Goal: Task Accomplishment & Management: Complete application form

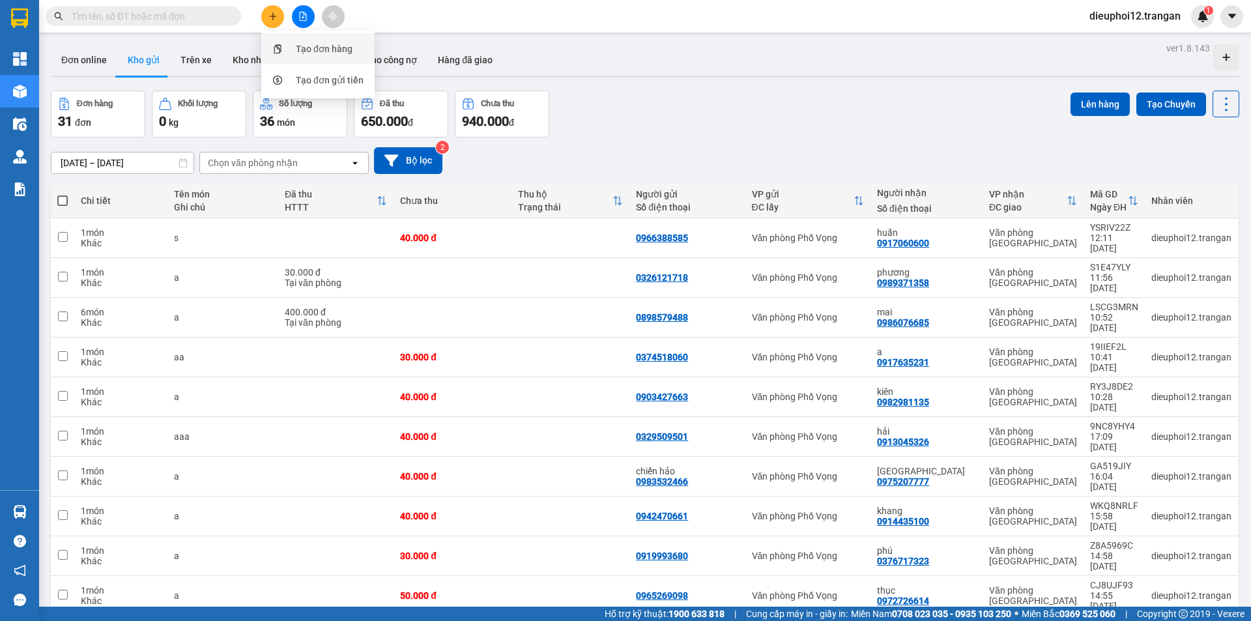
click at [312, 46] on div "Tạo đơn hàng" at bounding box center [324, 49] width 57 height 14
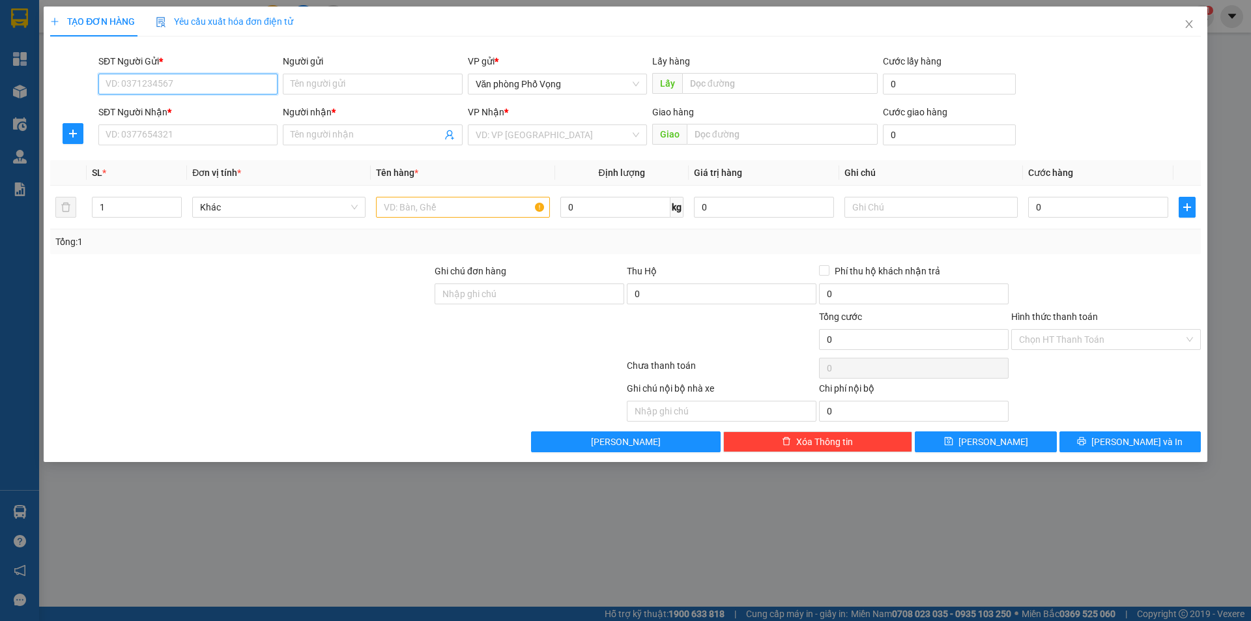
click at [217, 83] on input "SĐT Người Gửi *" at bounding box center [187, 84] width 179 height 21
type input "0937674404"
click at [142, 110] on div "0937674404" at bounding box center [188, 110] width 164 height 14
type input "0916394299"
type input "hùng"
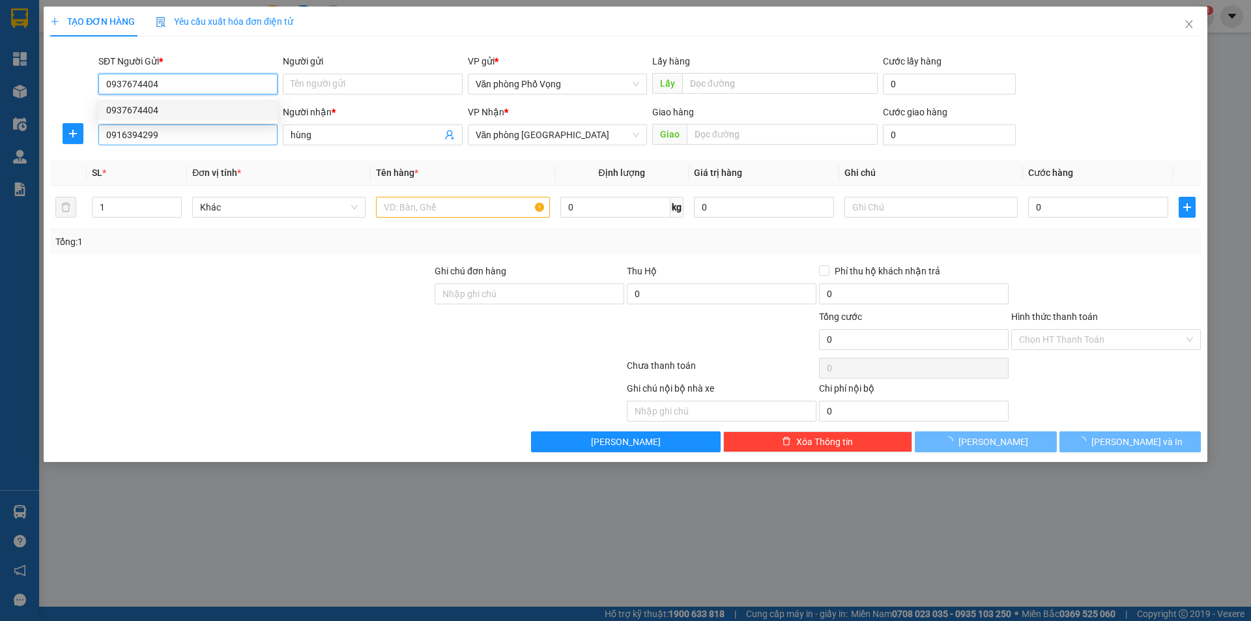
type input "50.000"
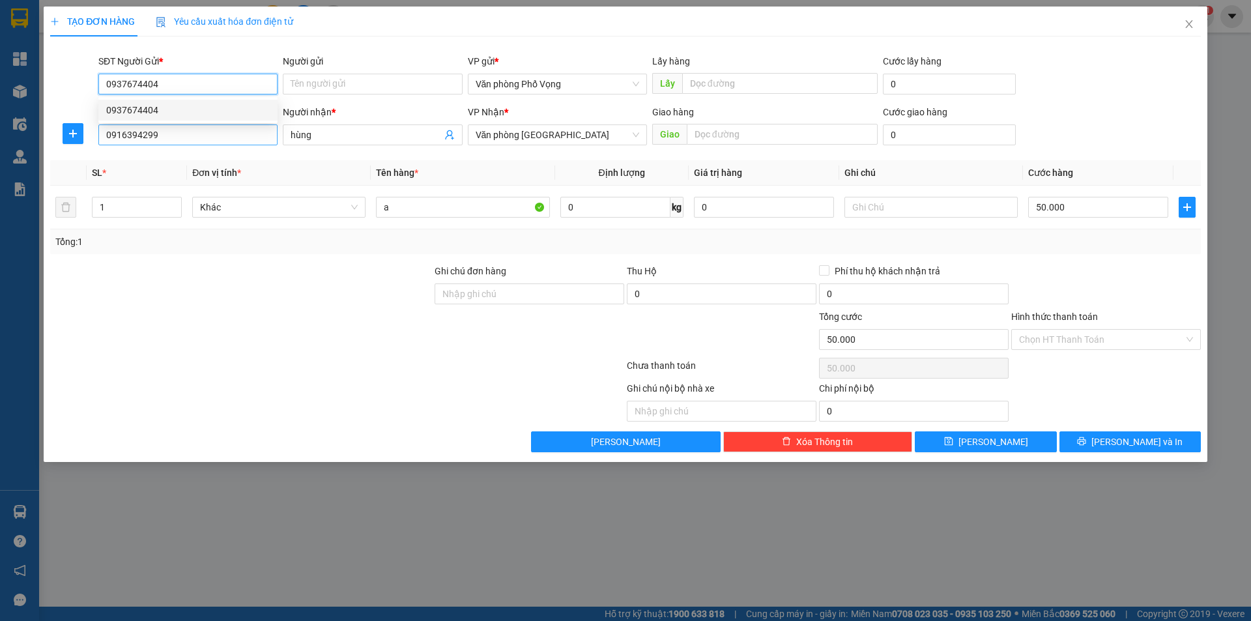
type input "0937674404"
click at [207, 137] on input "0916394299" at bounding box center [187, 134] width 179 height 21
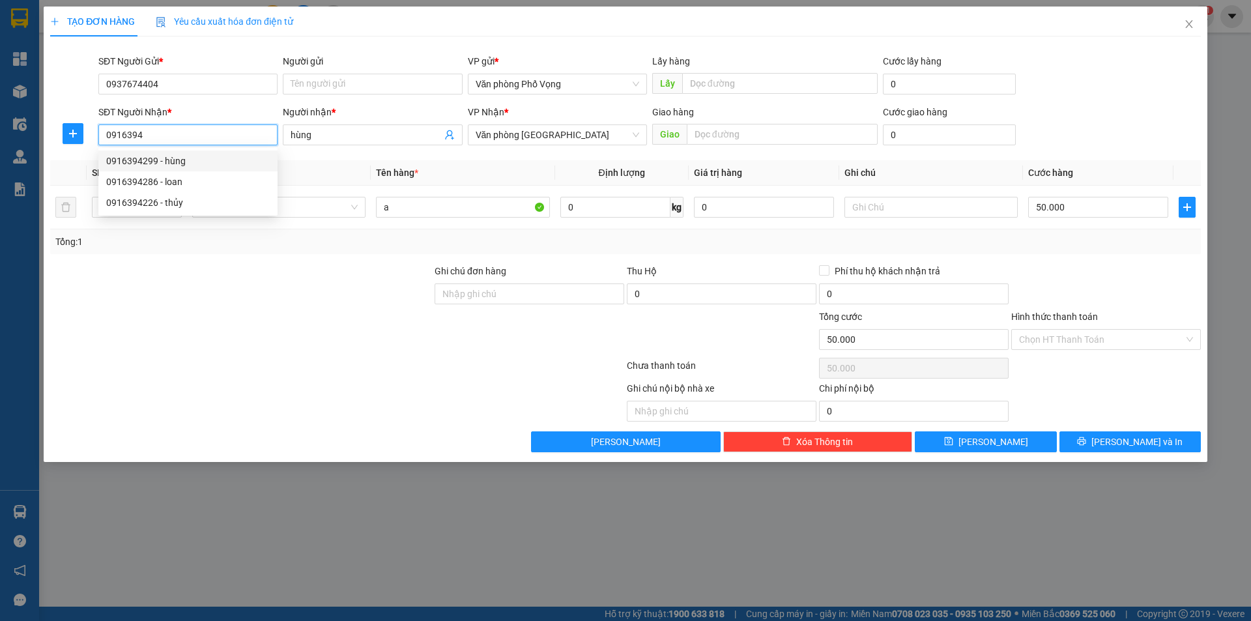
click at [153, 162] on div "0916394299 - hùng" at bounding box center [188, 161] width 164 height 14
type input "0916394299"
type input "80.000"
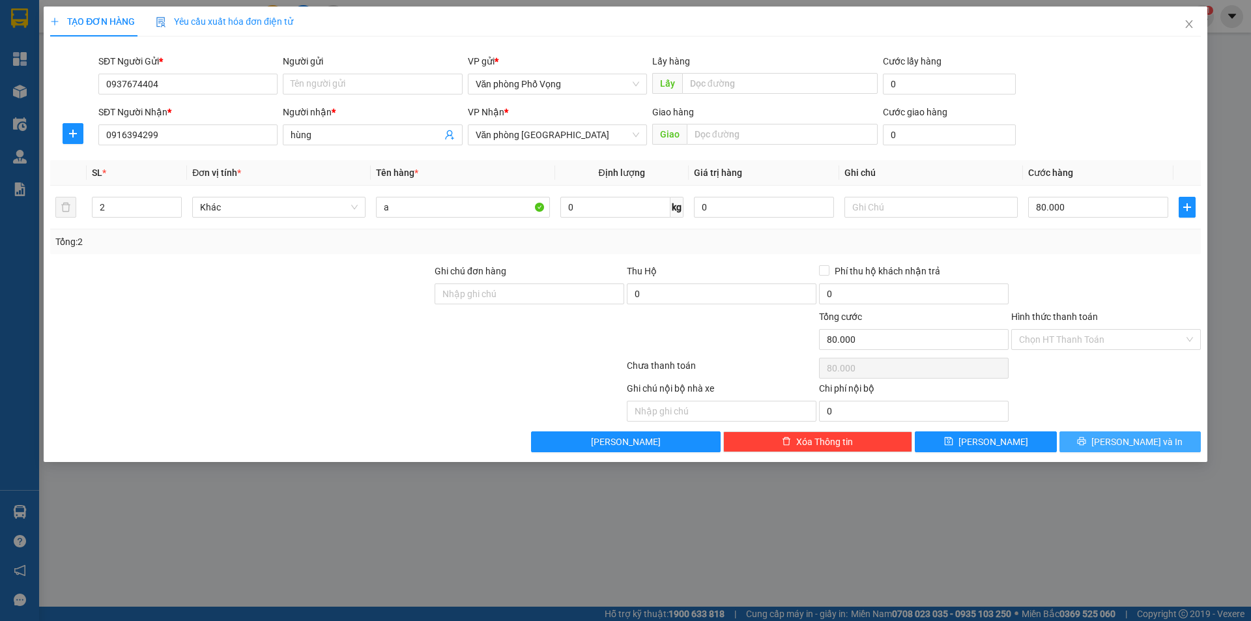
click at [1129, 448] on span "[PERSON_NAME] và In" at bounding box center [1136, 442] width 91 height 14
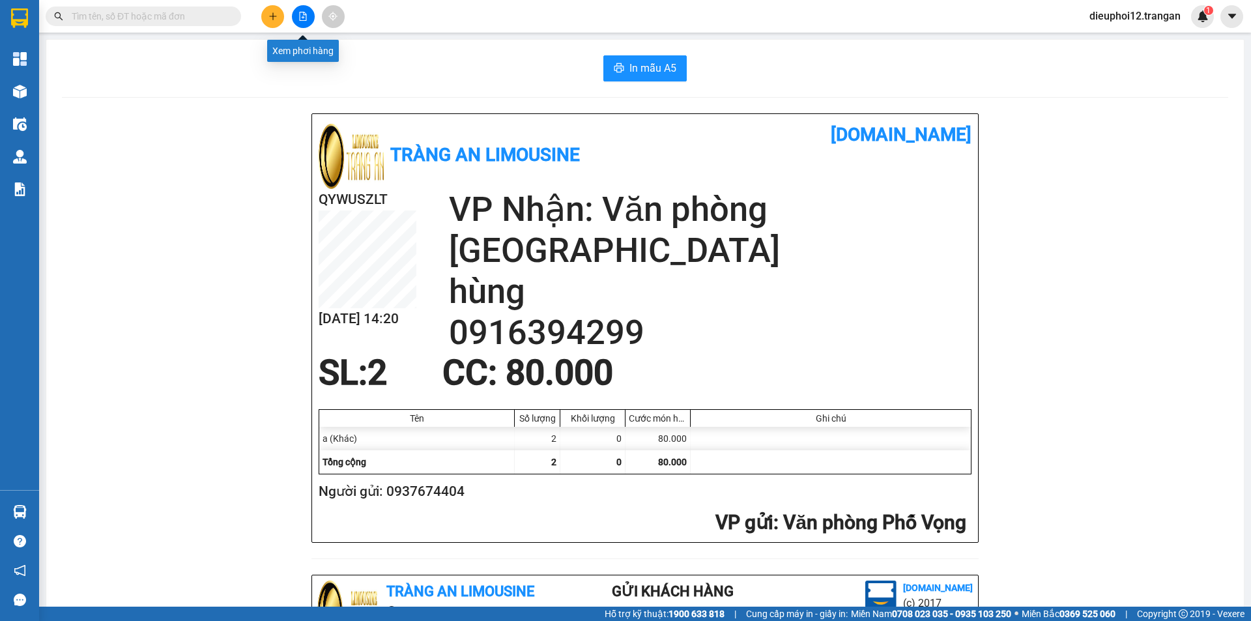
click at [280, 16] on button at bounding box center [272, 16] width 23 height 23
click at [291, 48] on div "Tạo đơn hàng" at bounding box center [318, 48] width 98 height 25
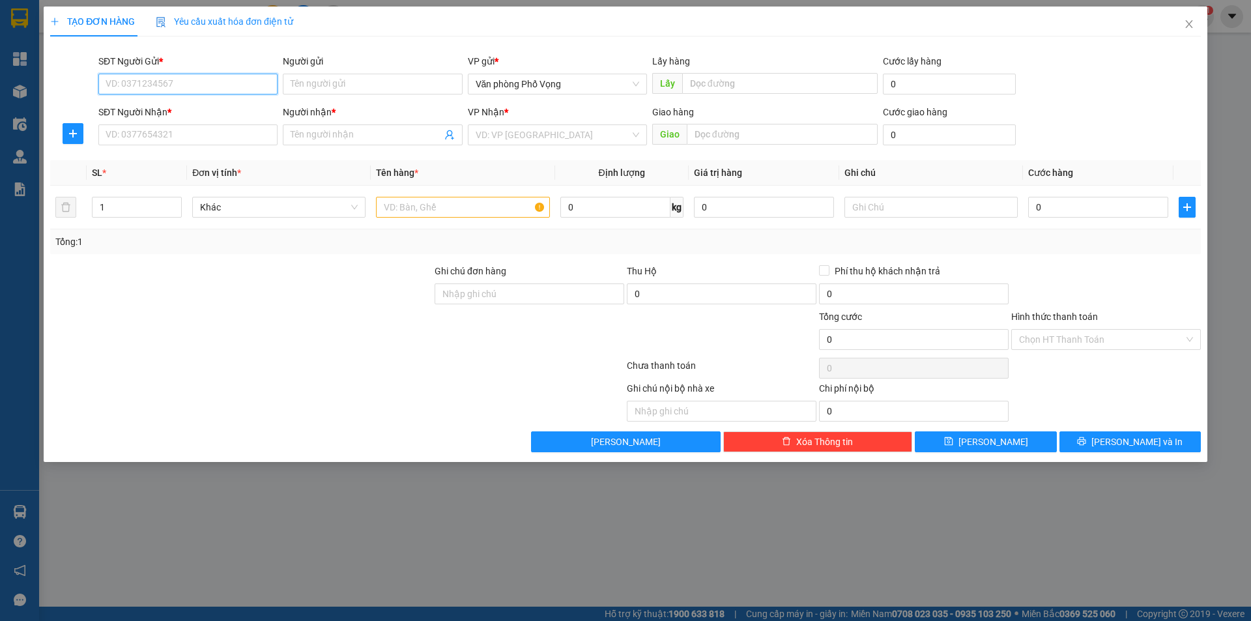
click at [171, 89] on input "SĐT Người Gửi *" at bounding box center [187, 84] width 179 height 21
click at [148, 113] on div "0966388585" at bounding box center [188, 110] width 164 height 14
type input "0966388585"
type input "0917060600"
type input "huấn"
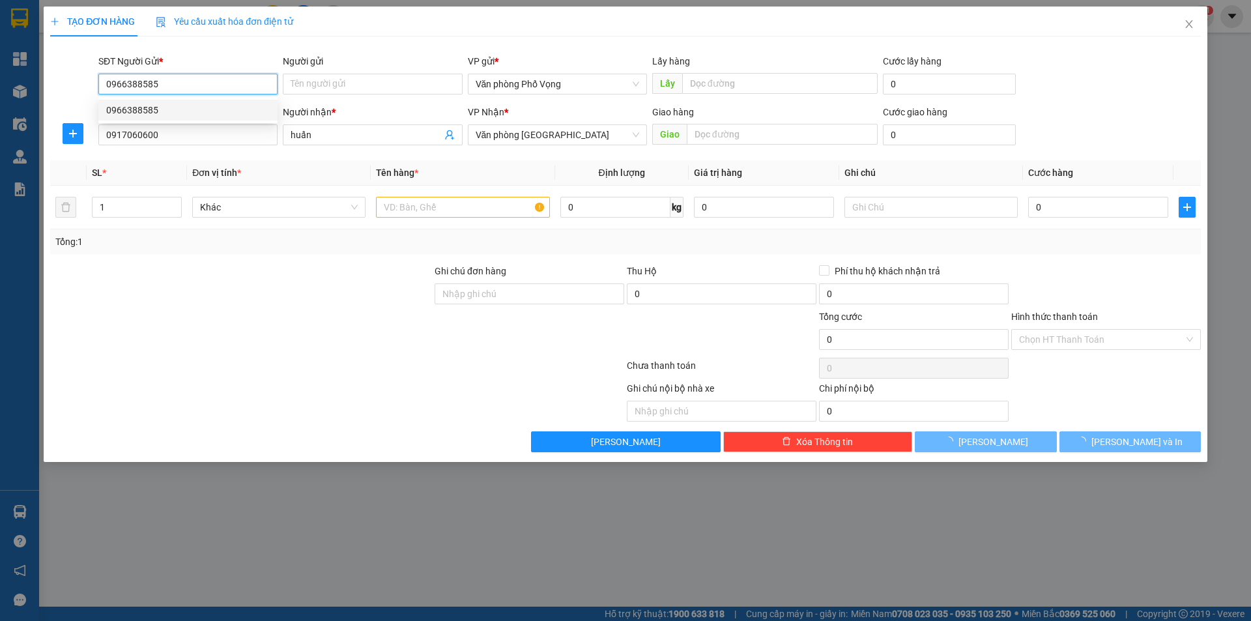
type input "40.000"
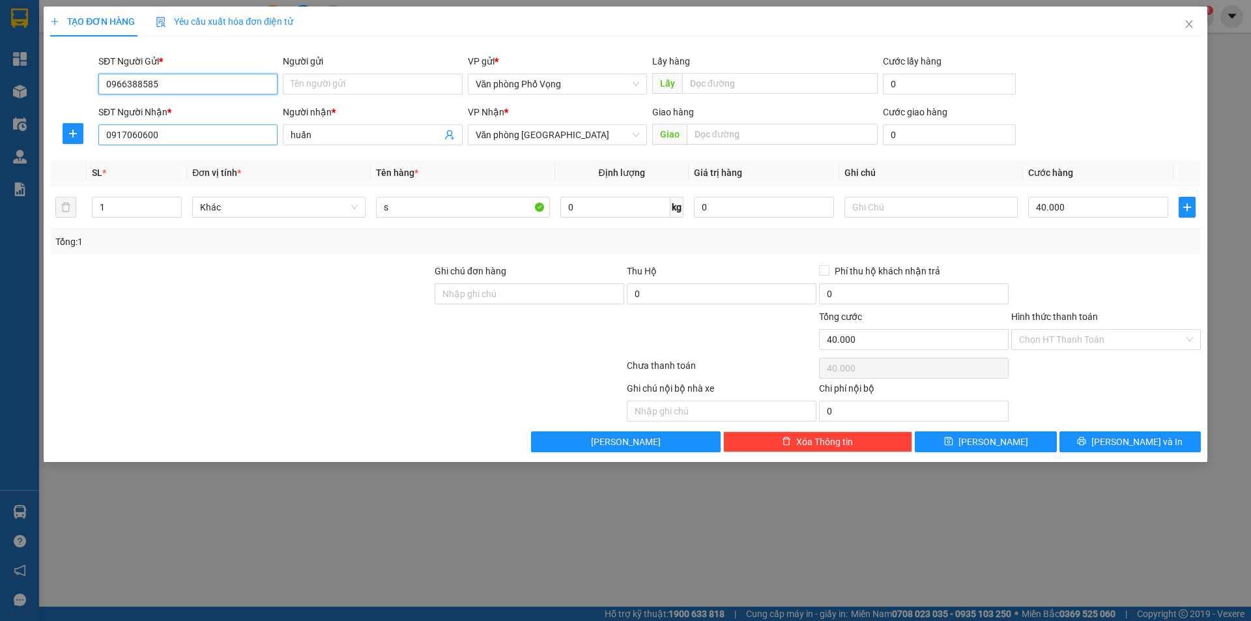
type input "0966388585"
click at [168, 137] on input "0917060600" at bounding box center [187, 134] width 179 height 21
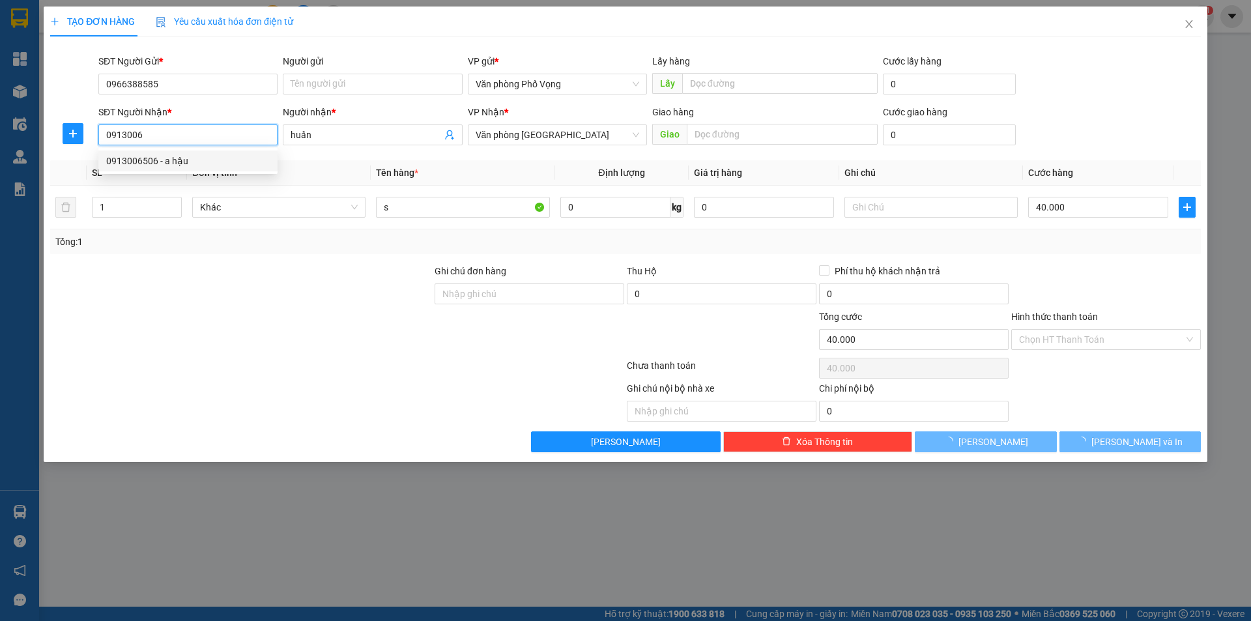
click at [141, 156] on div "0913006506 - a hậu" at bounding box center [188, 161] width 164 height 14
type input "0913006506"
type input "a hậu"
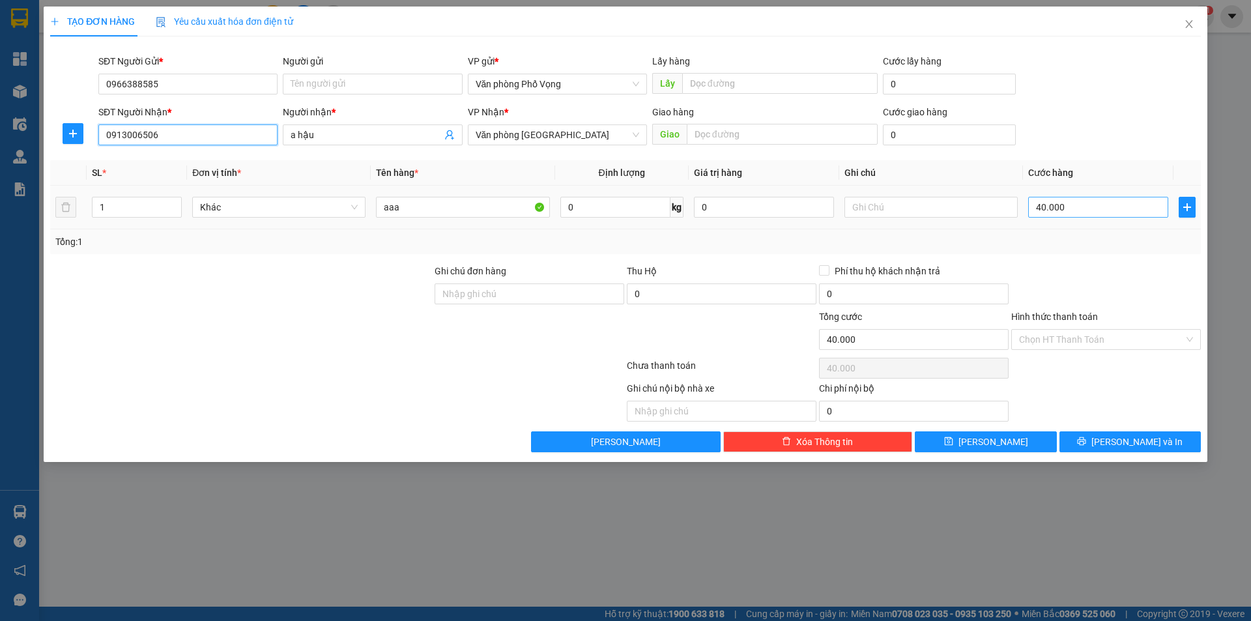
type input "0913006506"
click at [1087, 207] on input "40.000" at bounding box center [1098, 207] width 140 height 21
type input "6"
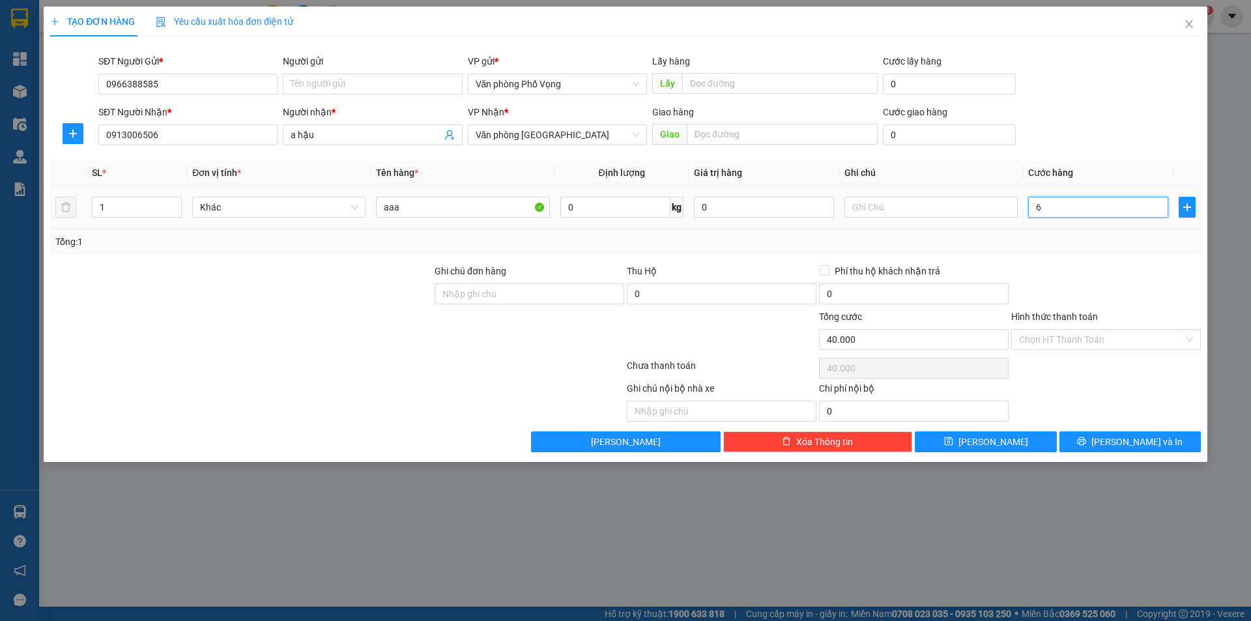
type input "6"
type input "60"
type input "600"
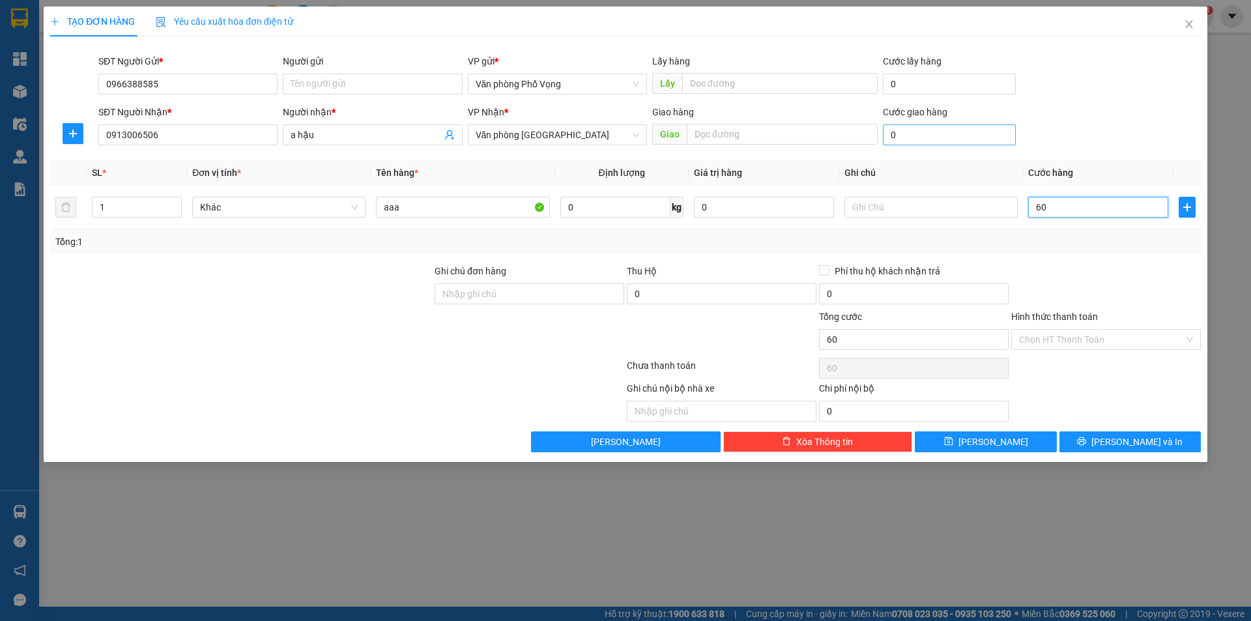
type input "600"
type input "6.000"
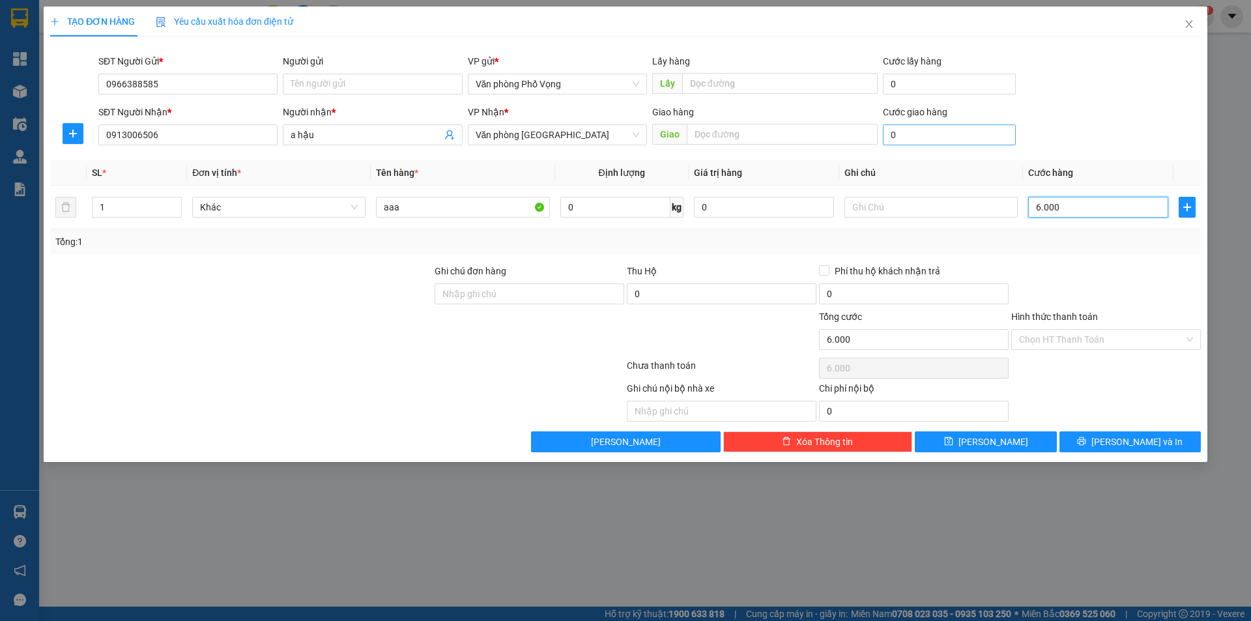
type input "60.000"
click at [1134, 442] on span "[PERSON_NAME] và In" at bounding box center [1136, 442] width 91 height 14
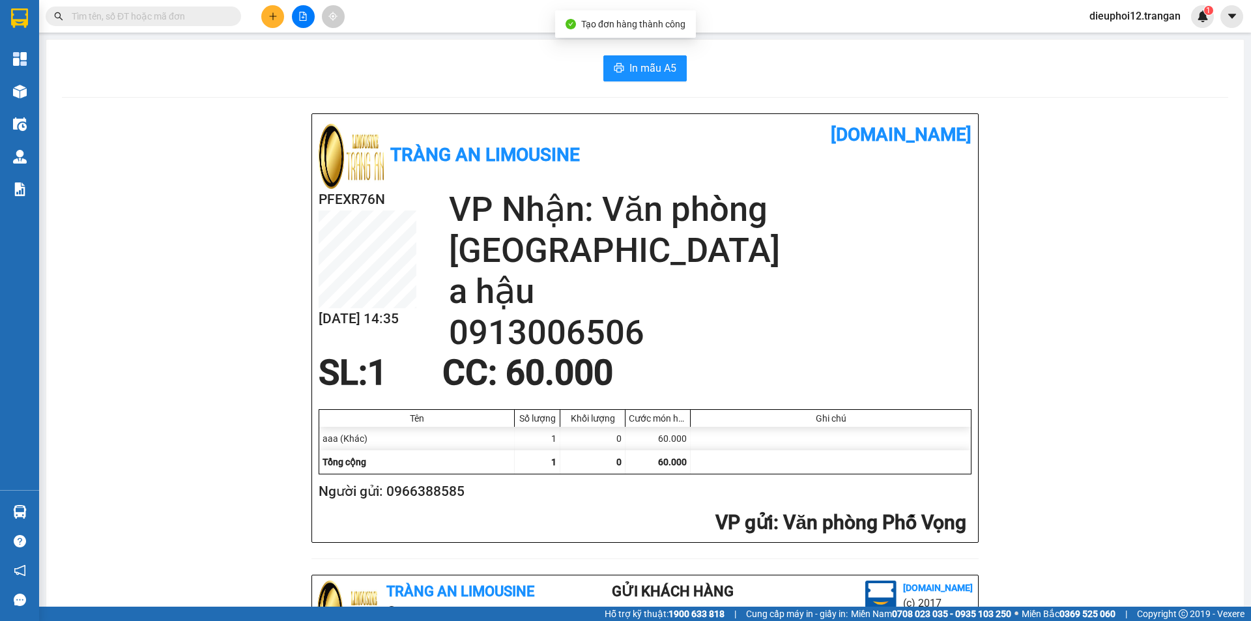
scroll to position [380, 0]
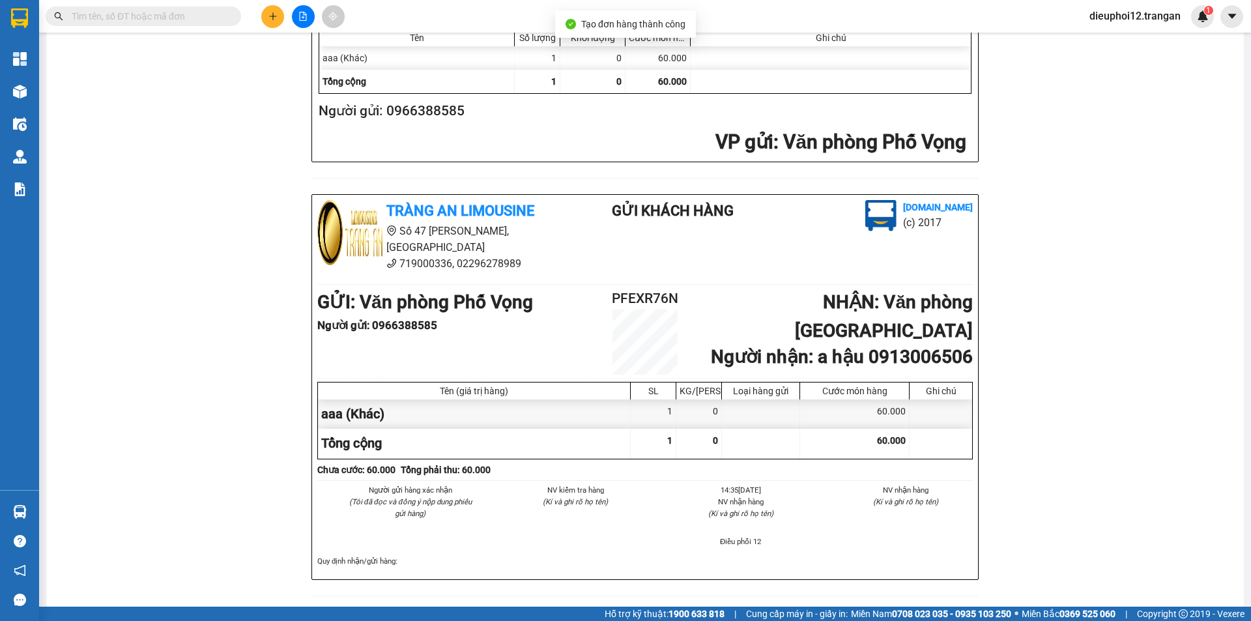
drag, startPoint x: 1244, startPoint y: 287, endPoint x: 1215, endPoint y: 562, distance: 276.5
click at [1215, 562] on div "Tràng An Limousine [DOMAIN_NAME] PFEXR76N [DATE] 14:35 VP Nhận: Văn phòng Ninh …" at bounding box center [645, 172] width 1166 height 879
click at [274, 14] on icon "plus" at bounding box center [272, 16] width 9 height 9
click at [306, 47] on div "Tạo đơn hàng" at bounding box center [324, 49] width 57 height 14
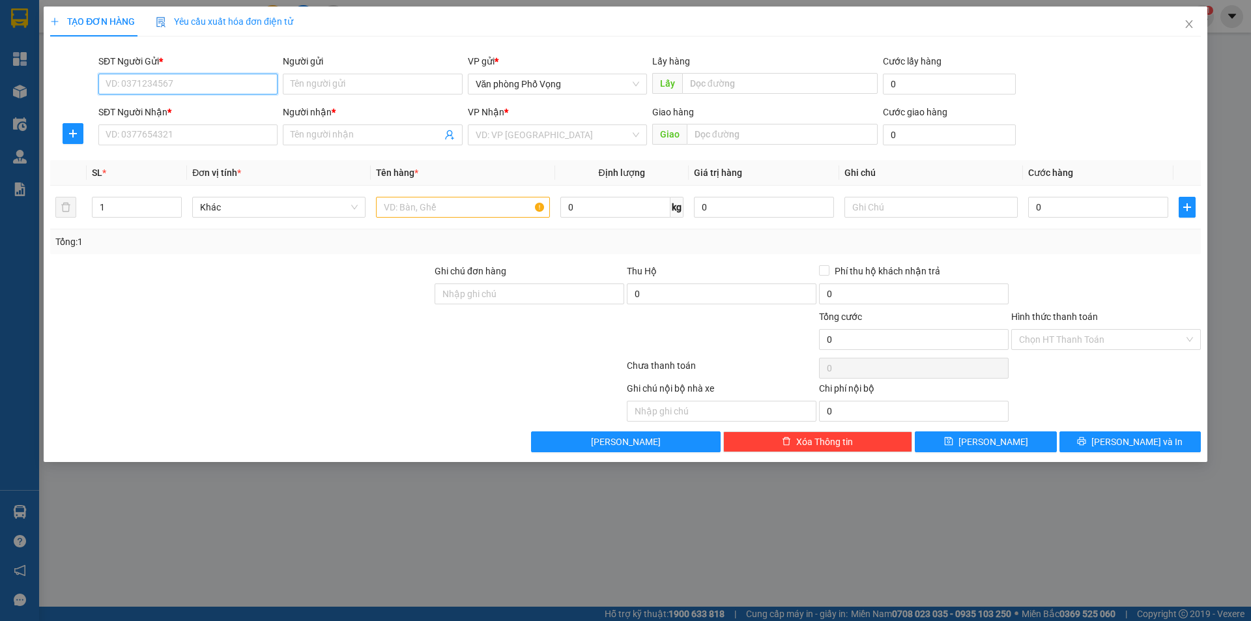
click at [216, 78] on input "SĐT Người Gửi *" at bounding box center [187, 84] width 179 height 21
type input "0365958551"
click at [148, 139] on input "SĐT Người Nhận *" at bounding box center [187, 134] width 179 height 21
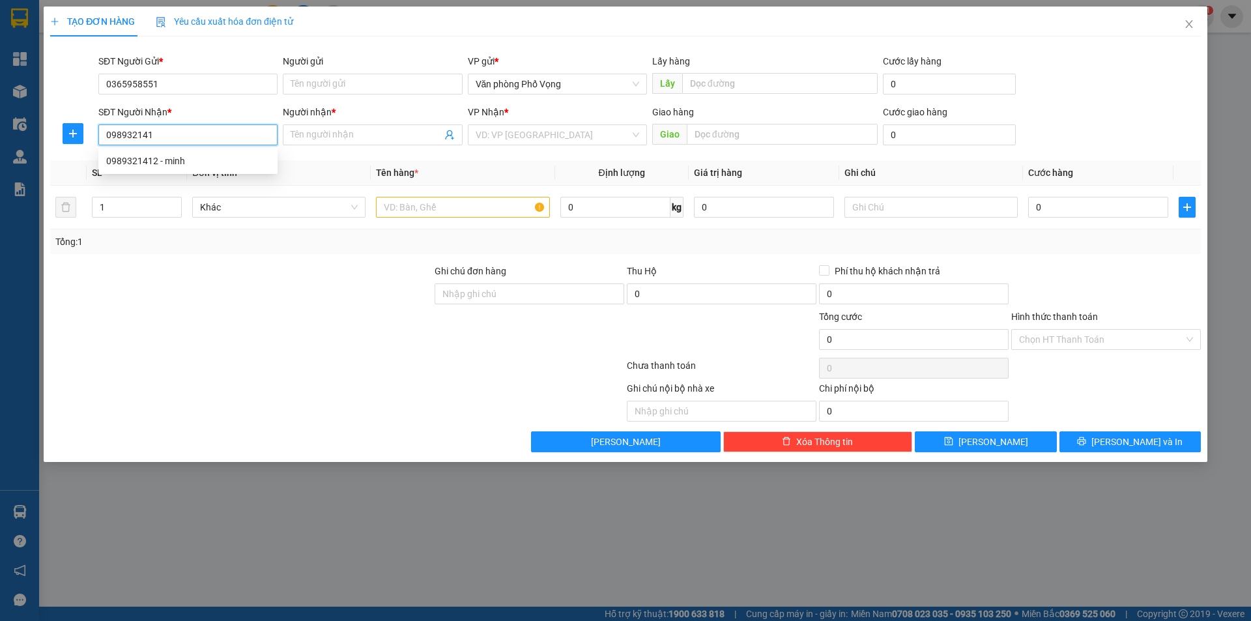
type input "0989321412"
click at [136, 162] on div "0989321412 - minh" at bounding box center [188, 161] width 164 height 14
type input "minh"
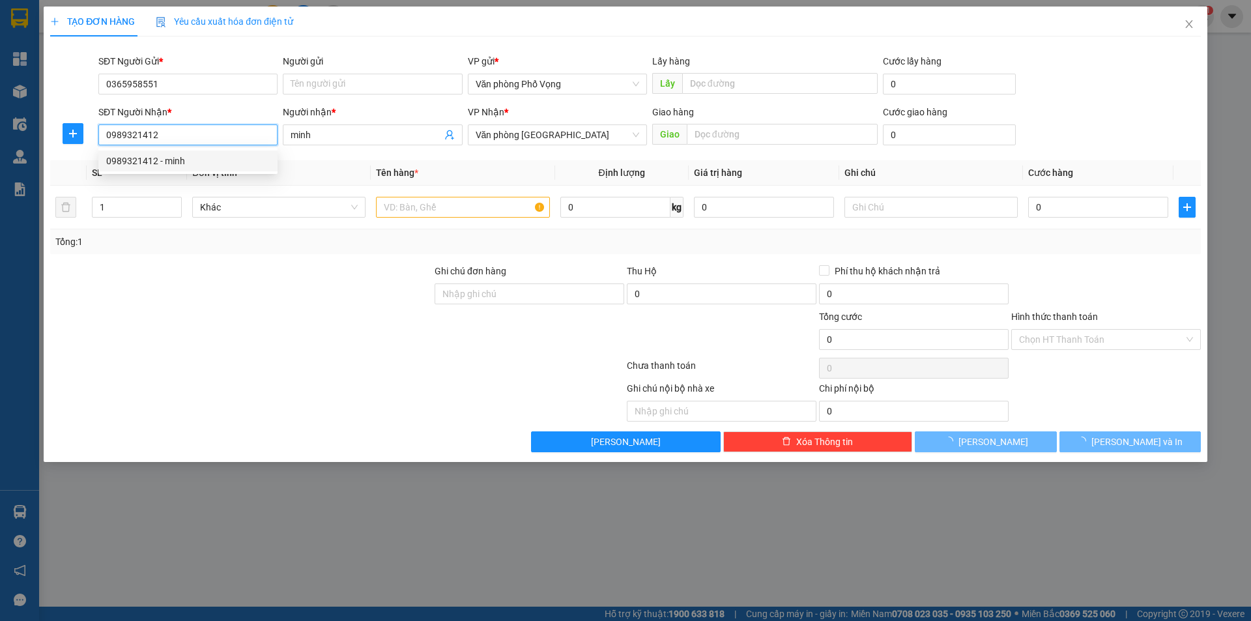
type input "30.000"
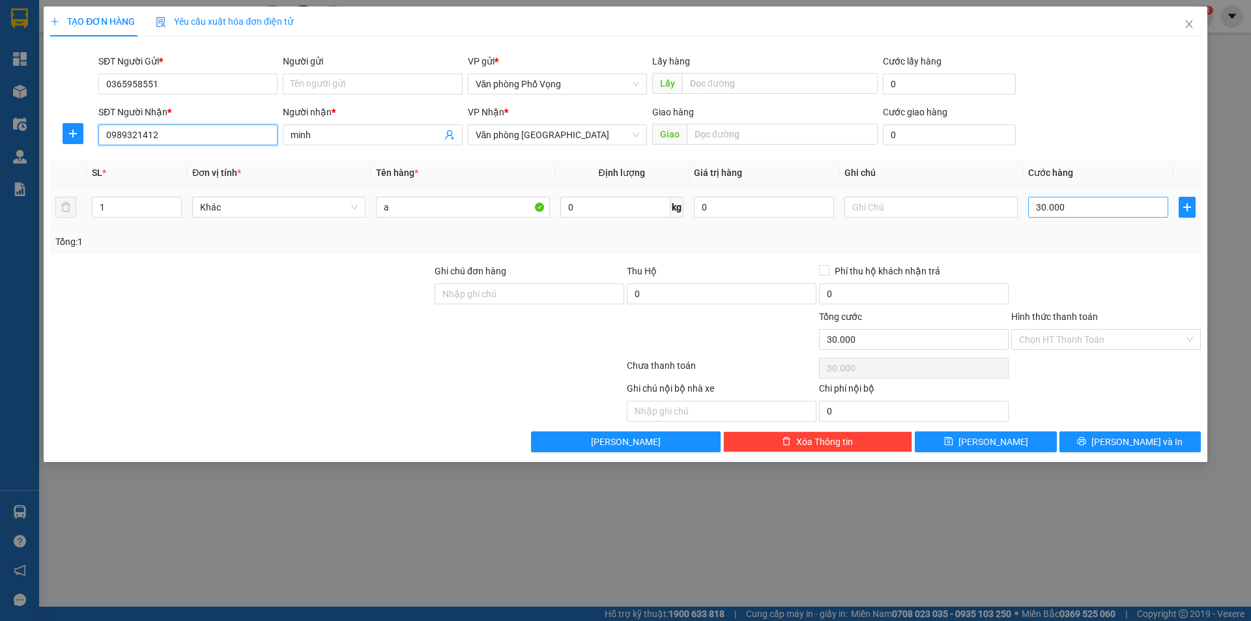
type input "0989321412"
click at [1103, 211] on input "30.000" at bounding box center [1098, 207] width 140 height 21
click at [1087, 342] on input "Hình thức thanh toán" at bounding box center [1101, 340] width 165 height 20
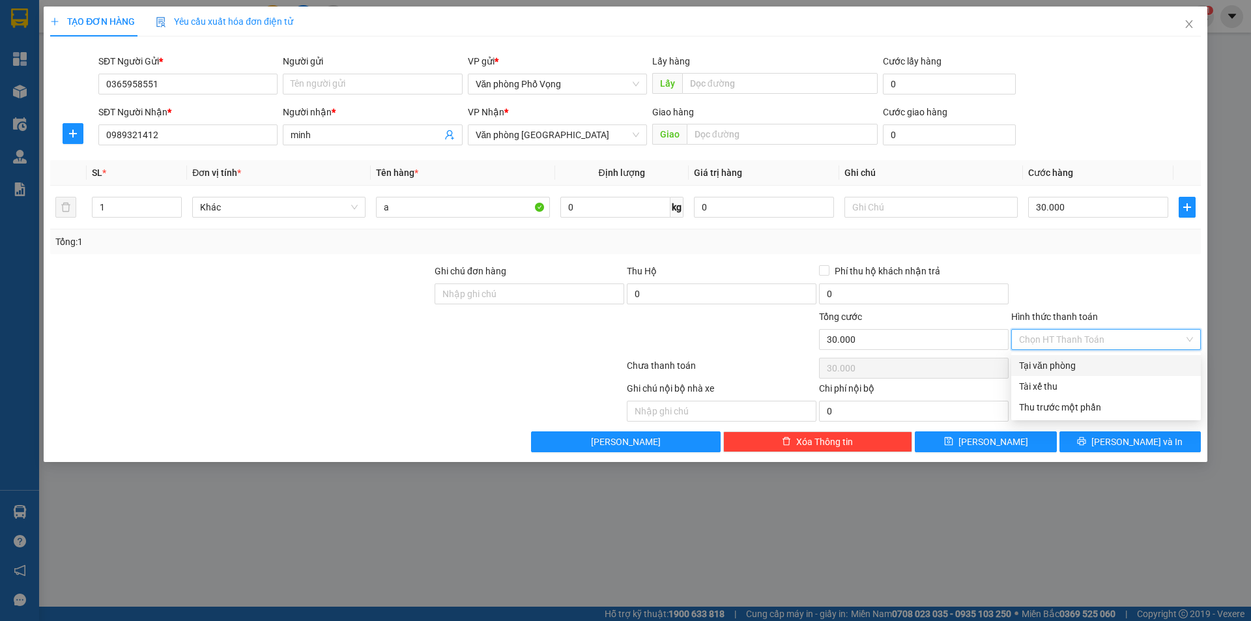
click at [1076, 365] on div "Tại văn phòng" at bounding box center [1106, 365] width 174 height 14
type input "0"
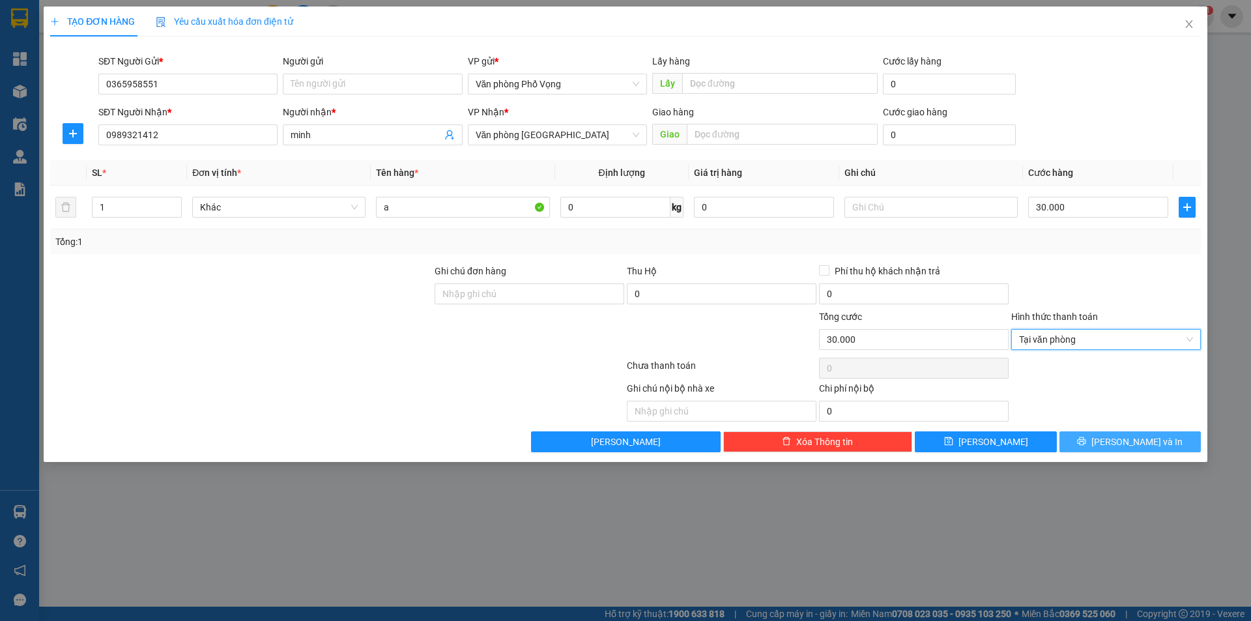
click at [1120, 436] on span "[PERSON_NAME] và In" at bounding box center [1136, 442] width 91 height 14
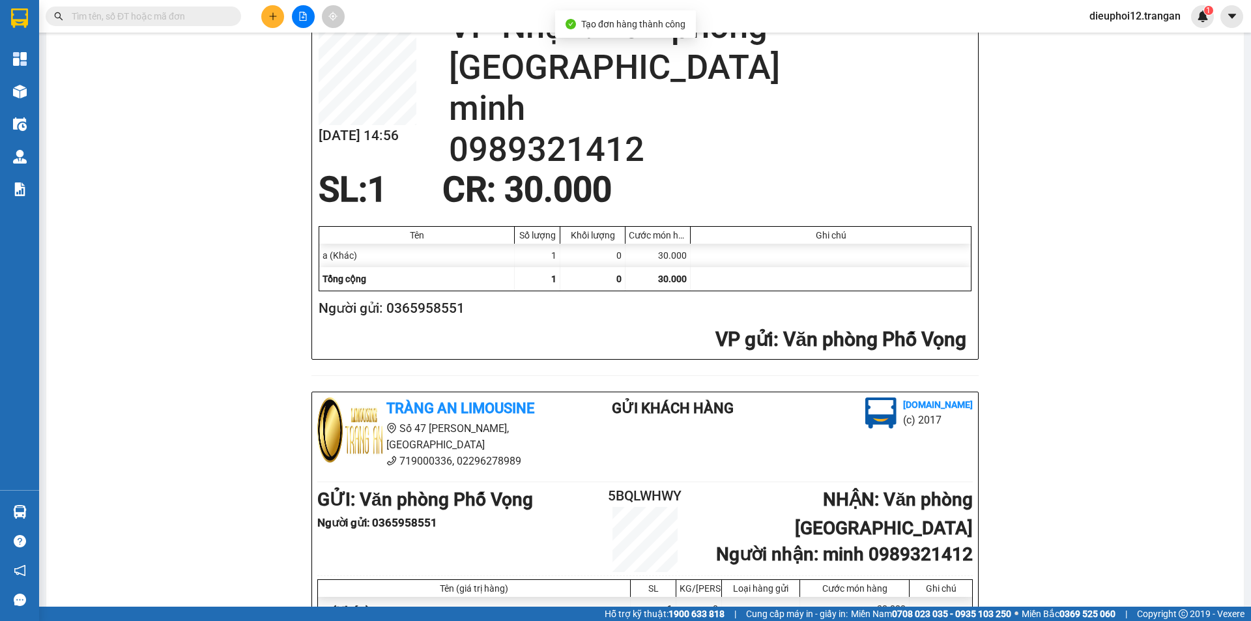
scroll to position [380, 0]
